Goal: Task Accomplishment & Management: Complete application form

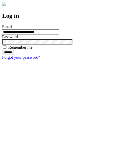
type input "**********"
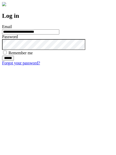
click at [14, 61] on input "******" at bounding box center [8, 58] width 12 height 5
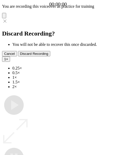
type input "**********"
